Goal: Information Seeking & Learning: Understand process/instructions

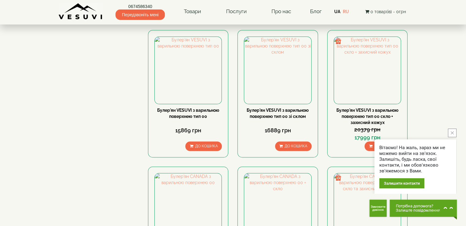
scroll to position [307, 0]
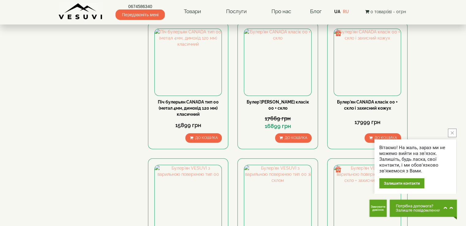
click at [453, 132] on icon "close button" at bounding box center [452, 133] width 3 height 3
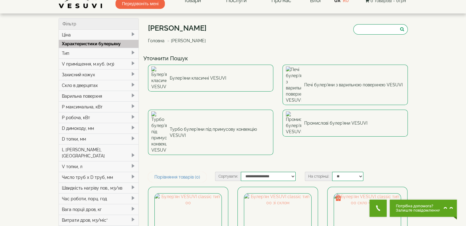
scroll to position [0, 0]
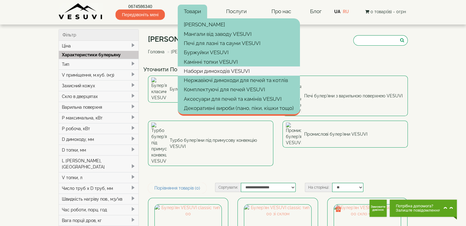
click at [201, 70] on link "Набори димоходів VESUVI" at bounding box center [239, 71] width 122 height 9
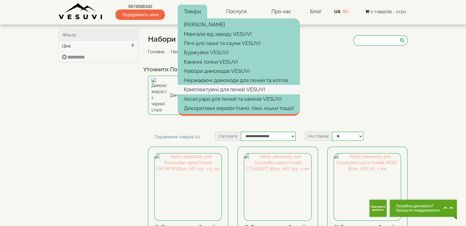
click at [238, 90] on link "Комплектуючі для печей VESUVI" at bounding box center [239, 89] width 122 height 9
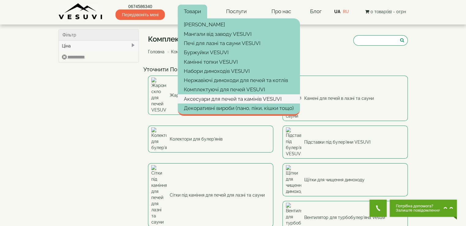
click at [212, 96] on link "Аксесуари для печей та камінів VESUVI" at bounding box center [239, 98] width 122 height 9
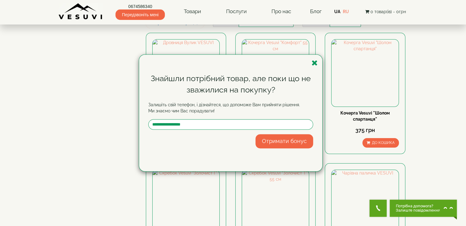
scroll to position [92, 0]
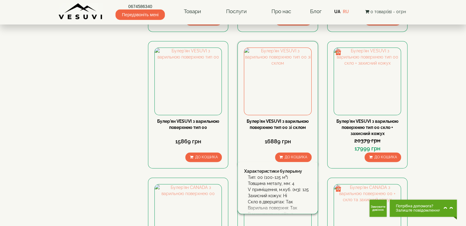
scroll to position [521, 0]
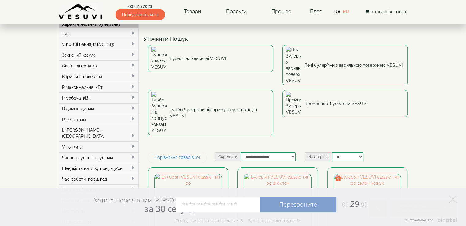
scroll to position [61, 0]
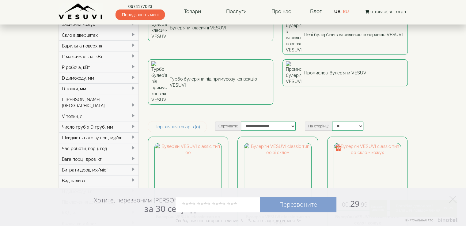
click at [96, 132] on div "Швидкість нагріву пов., м3/хв" at bounding box center [99, 137] width 80 height 11
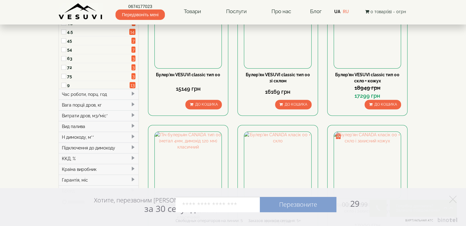
scroll to position [215, 0]
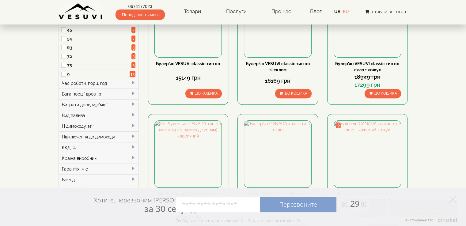
click at [108, 132] on div "Підключення до димоходу" at bounding box center [99, 137] width 80 height 11
click at [132, 144] on span "77" at bounding box center [132, 147] width 6 height 6
click at [71, 144] on label "Заднє" at bounding box center [98, 147] width 63 height 6
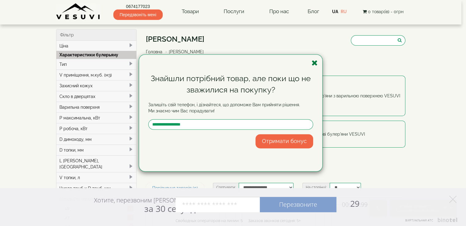
click at [314, 63] on icon "button" at bounding box center [315, 63] width 6 height 8
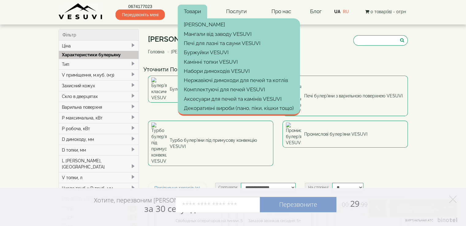
click at [191, 14] on link "Товари" at bounding box center [192, 12] width 29 height 14
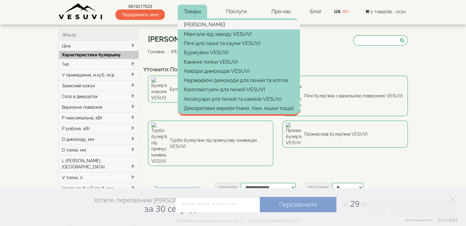
click at [197, 25] on link "Булер'яни VESUVI" at bounding box center [239, 24] width 122 height 9
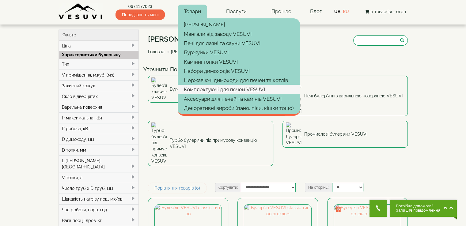
click at [206, 87] on link "Комплектуючі для печей VESUVI" at bounding box center [239, 89] width 122 height 9
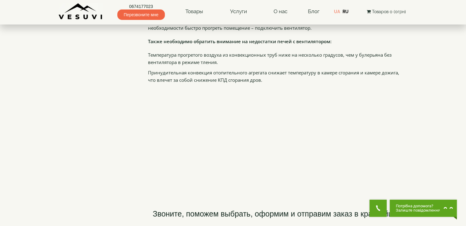
scroll to position [900, 0]
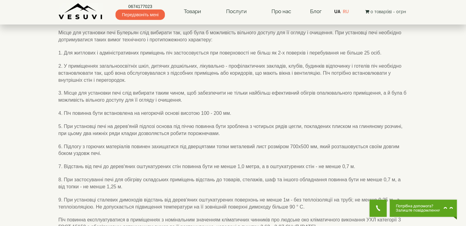
scroll to position [92, 0]
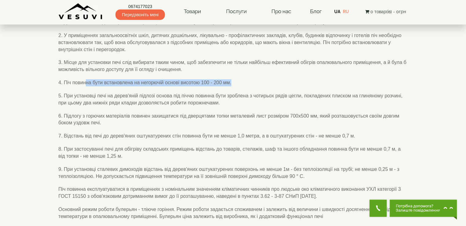
drag, startPoint x: 85, startPoint y: 89, endPoint x: 247, endPoint y: 91, distance: 161.3
click at [247, 86] on p "4. Піч повинна бути встановлена ​​на негорючій основі висотою 100 - 200 мм." at bounding box center [234, 82] width 350 height 7
click at [251, 86] on p "4. Піч повинна бути встановлена ​​на негорючій основі висотою 100 - 200 мм." at bounding box center [234, 82] width 350 height 7
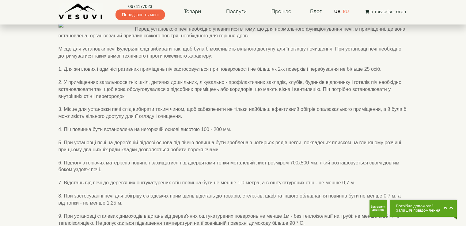
scroll to position [31, 0]
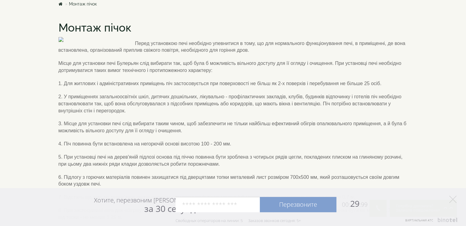
click at [217, 115] on p "2. У приміщеннях загальноосвітніх шкіл, дитячих дошкільних, лікувально - профіл…" at bounding box center [234, 104] width 350 height 21
drag, startPoint x: 0, startPoint y: 106, endPoint x: 4, endPoint y: 104, distance: 4.1
click at [1, 105] on body "Магазин Булер'яни VESUVI Мангали від заводу VESUVI Печі для лазні та сауни VESU…" at bounding box center [233, 191] width 466 height 444
